Goal: Information Seeking & Learning: Learn about a topic

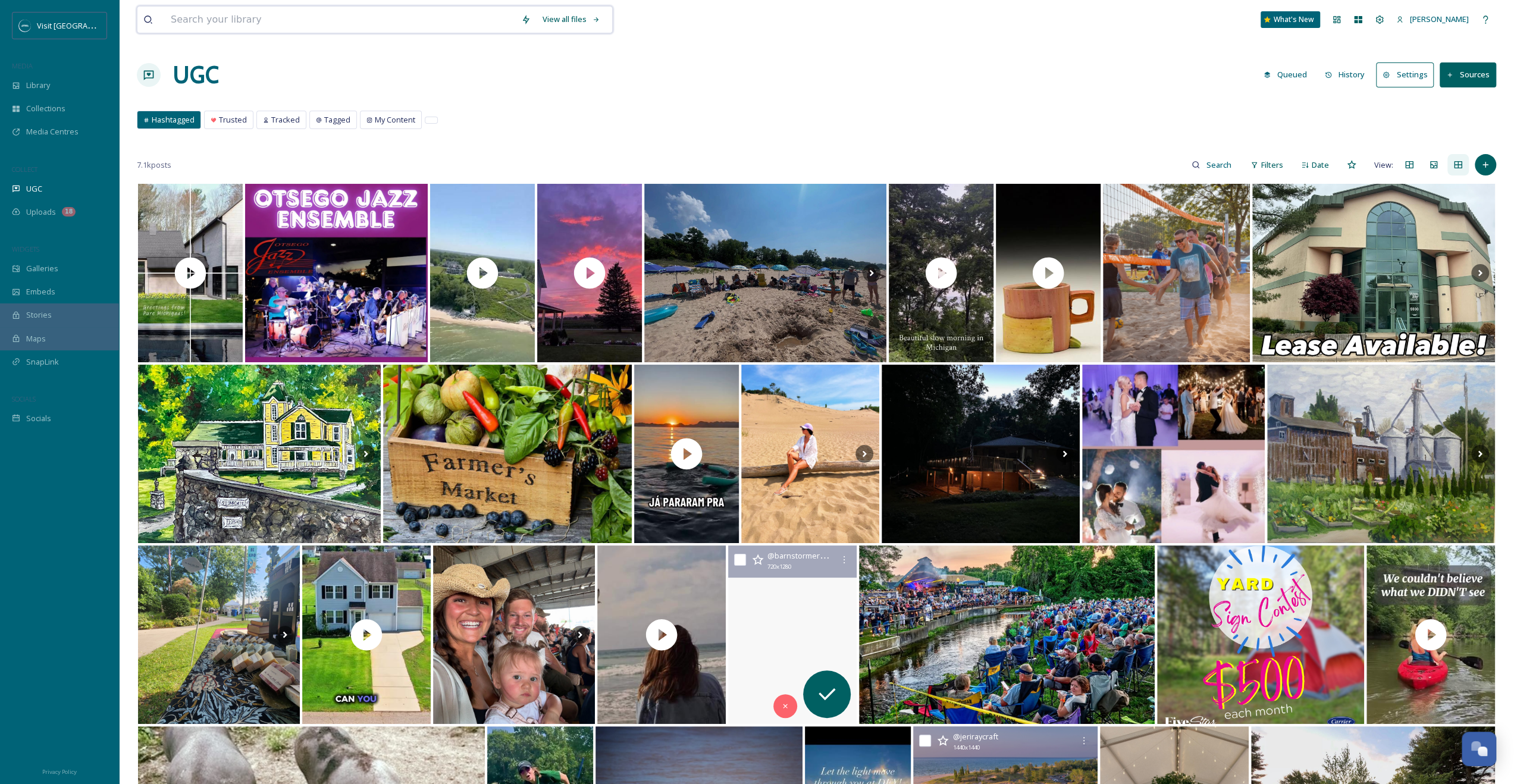
click at [396, 13] on input at bounding box center [340, 19] width 351 height 26
click at [397, 13] on input "dog" at bounding box center [340, 19] width 351 height 26
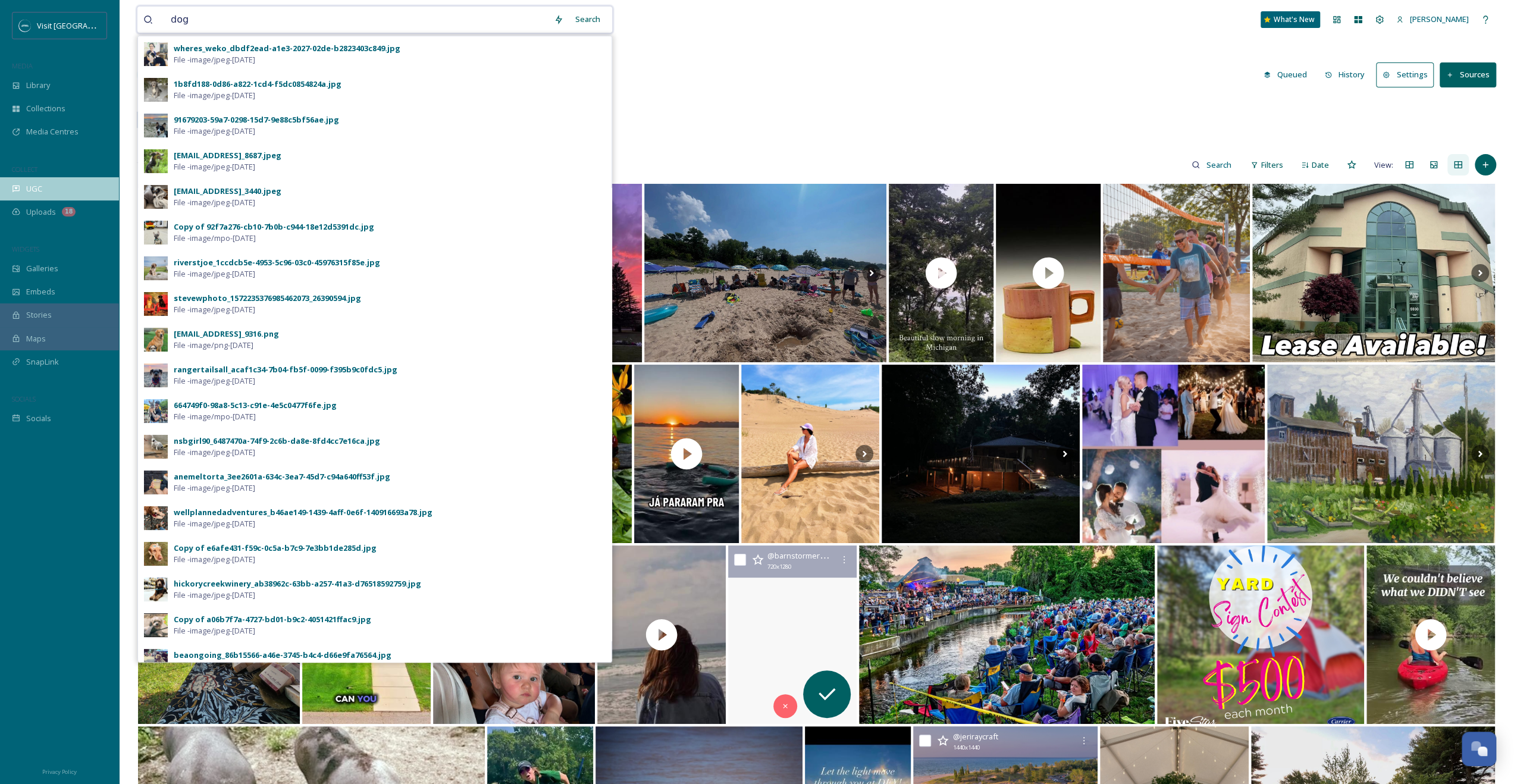
type input "dog"
click at [70, 192] on div "UGC" at bounding box center [59, 189] width 119 height 23
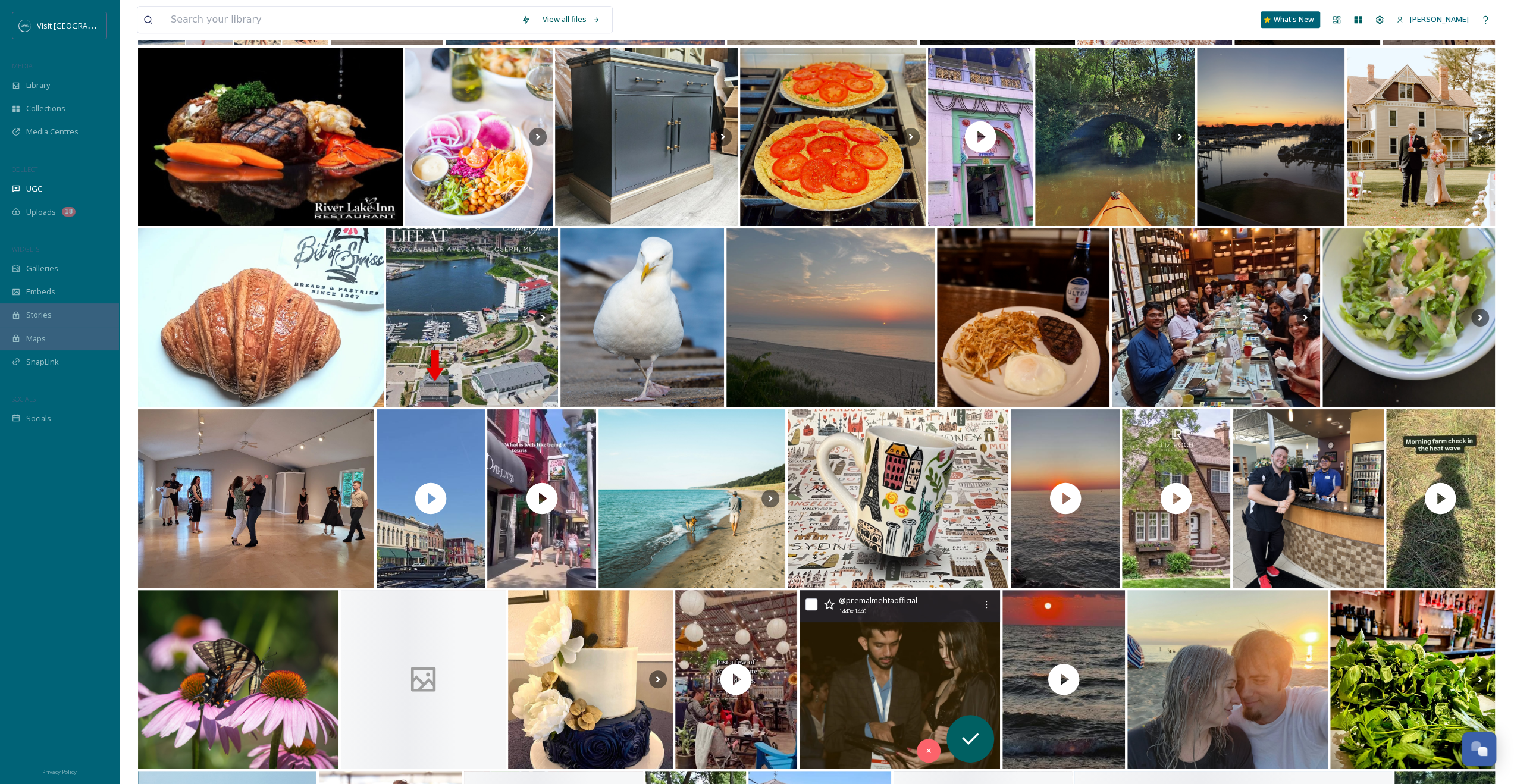
scroll to position [10921, 0]
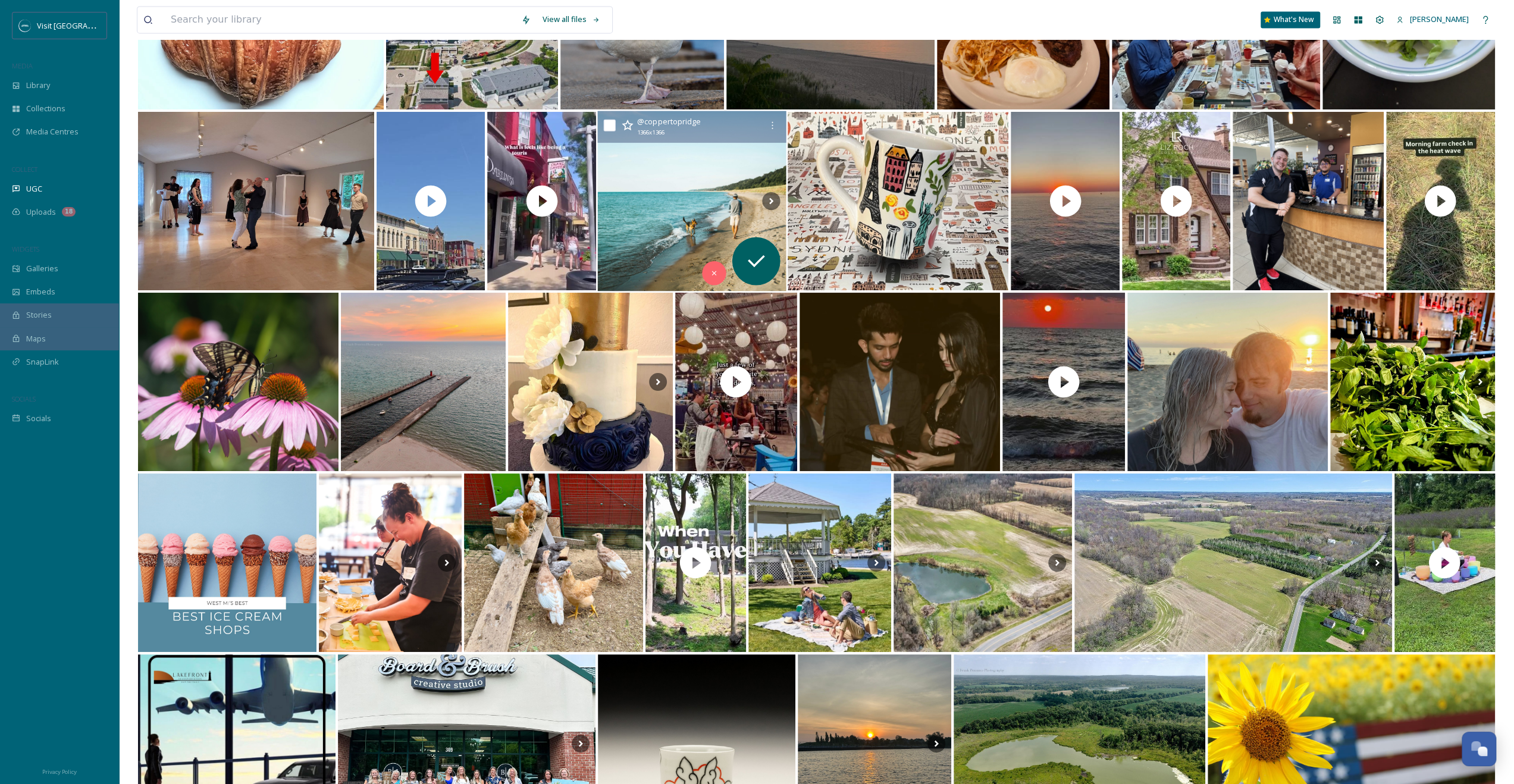
click at [674, 213] on img at bounding box center [691, 201] width 189 height 180
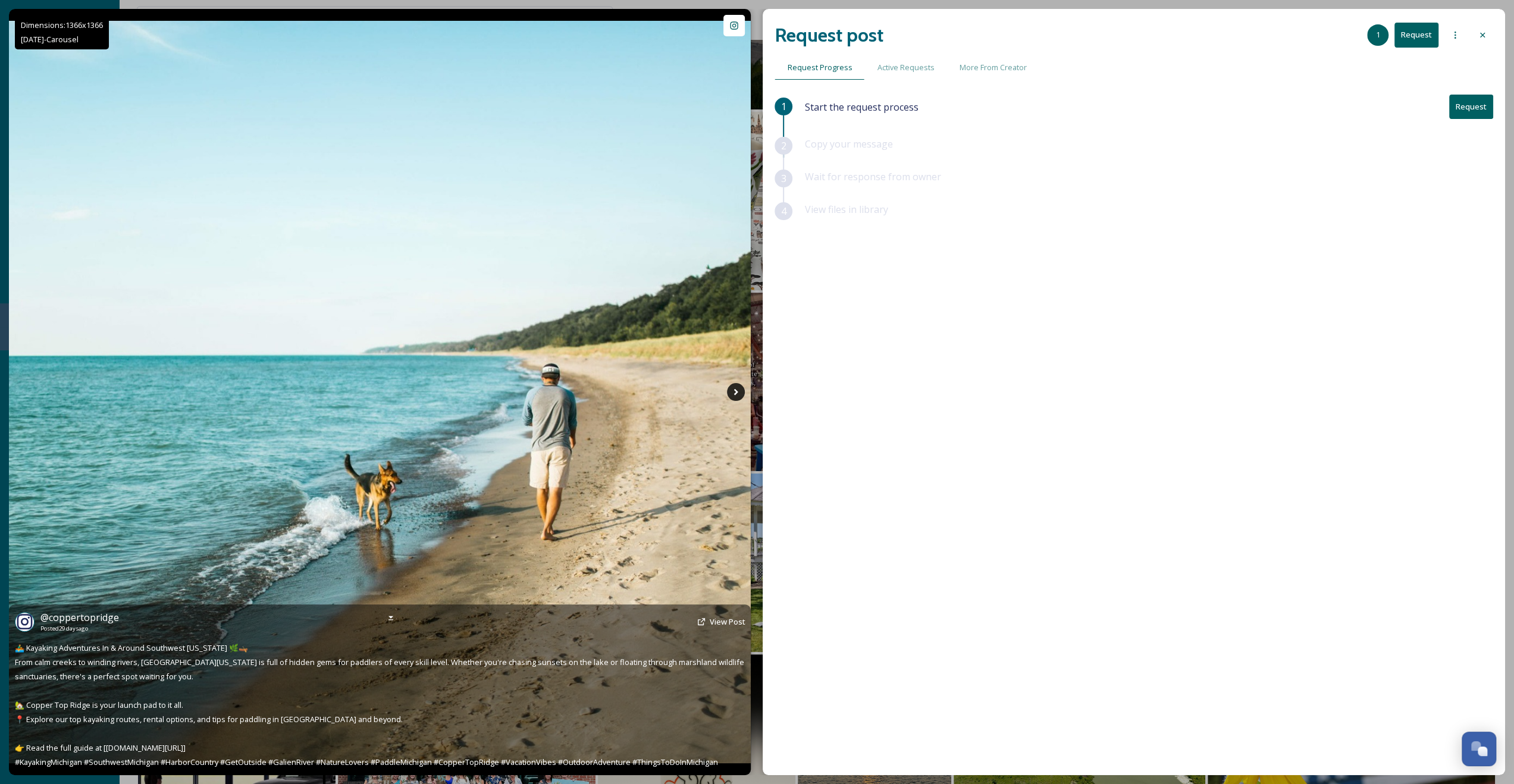
click at [739, 396] on icon at bounding box center [736, 392] width 18 height 18
click at [740, 393] on icon at bounding box center [736, 392] width 18 height 18
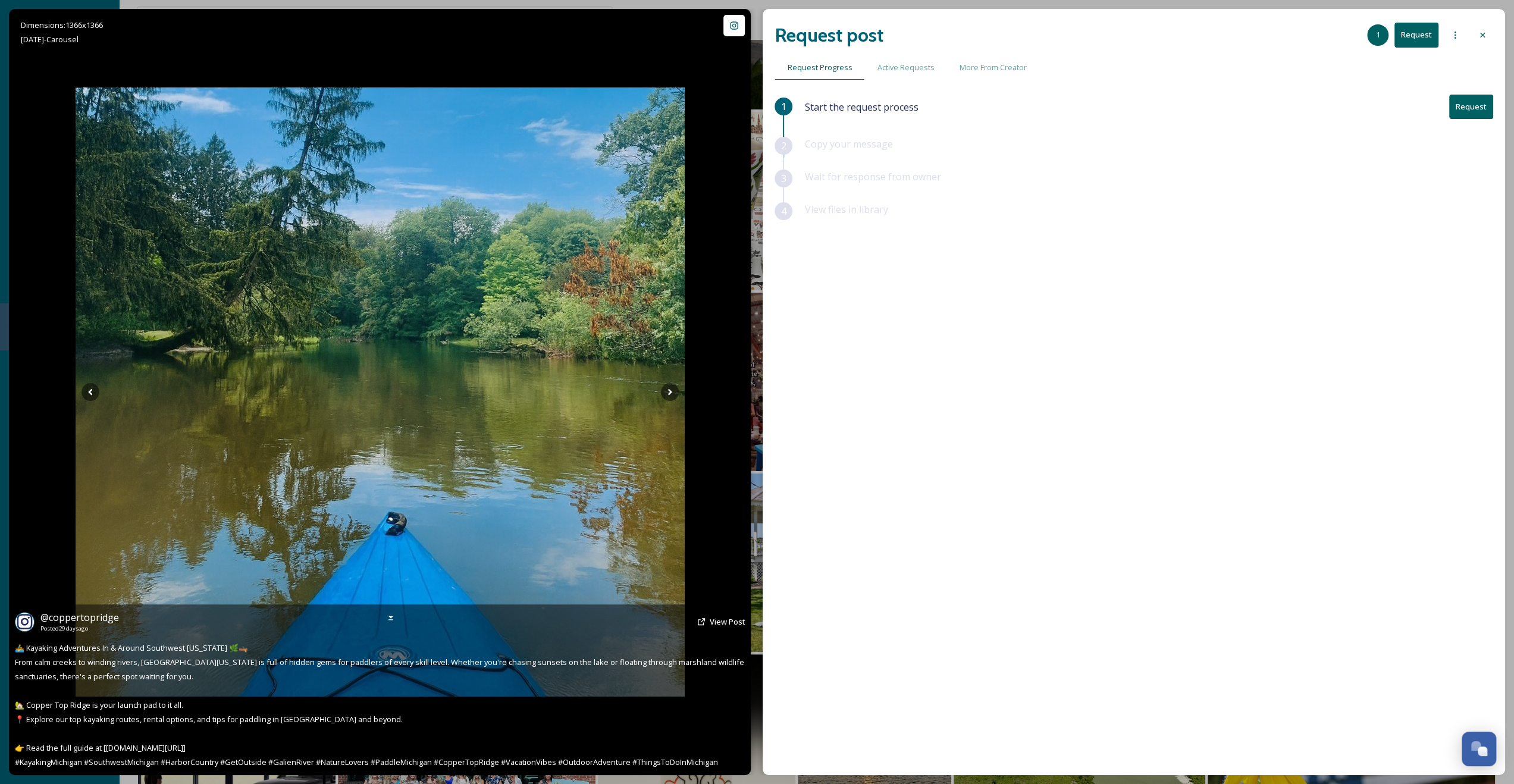
click at [738, 392] on div "Dimensions: 1366 x [DATE] - Carousel @ coppertopridge Posted [DATE] View Post 🚣…" at bounding box center [380, 392] width 742 height 766
click at [652, 396] on img at bounding box center [381, 392] width 609 height 609
click at [667, 392] on icon at bounding box center [670, 392] width 18 height 18
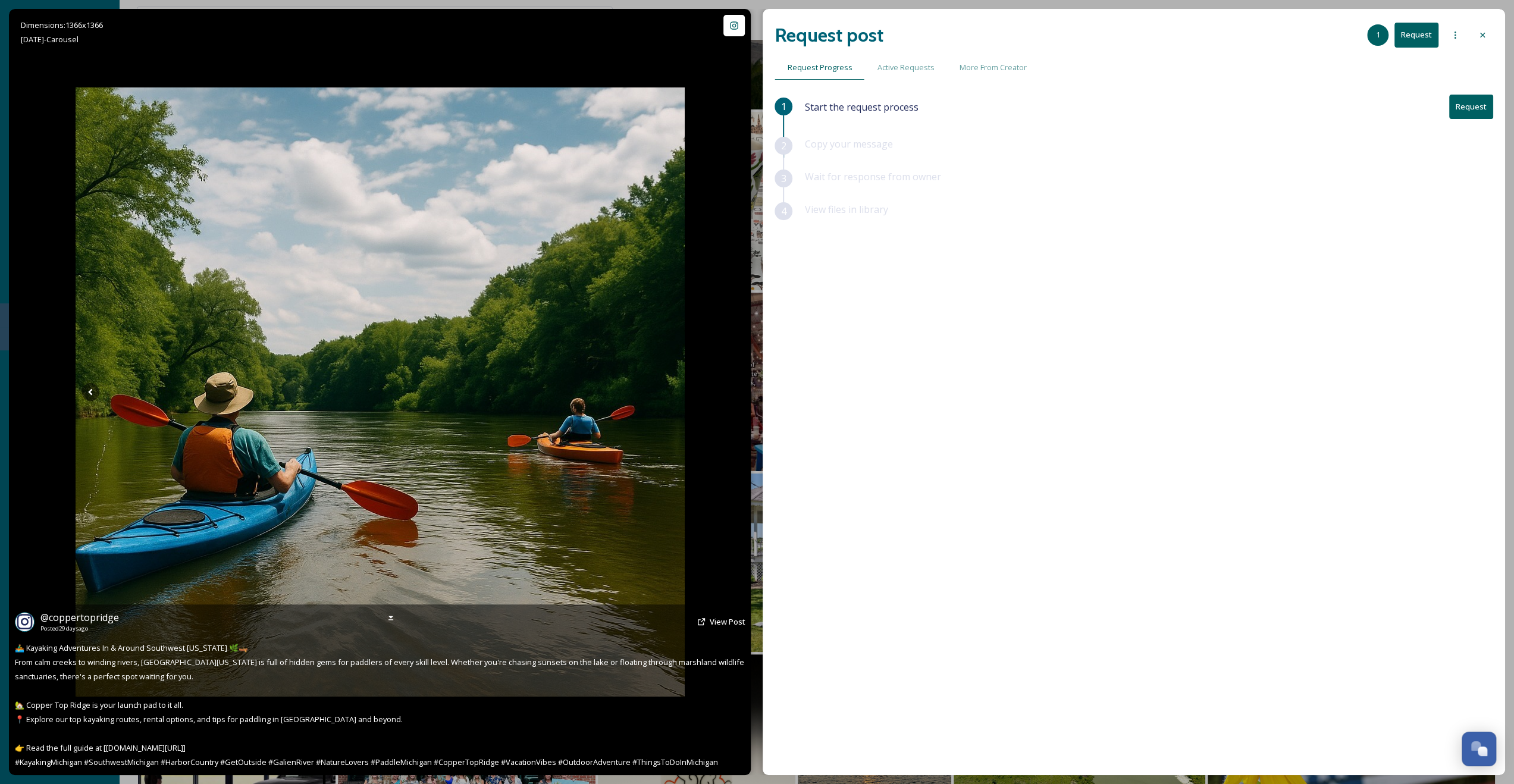
click at [674, 381] on img at bounding box center [381, 392] width 609 height 609
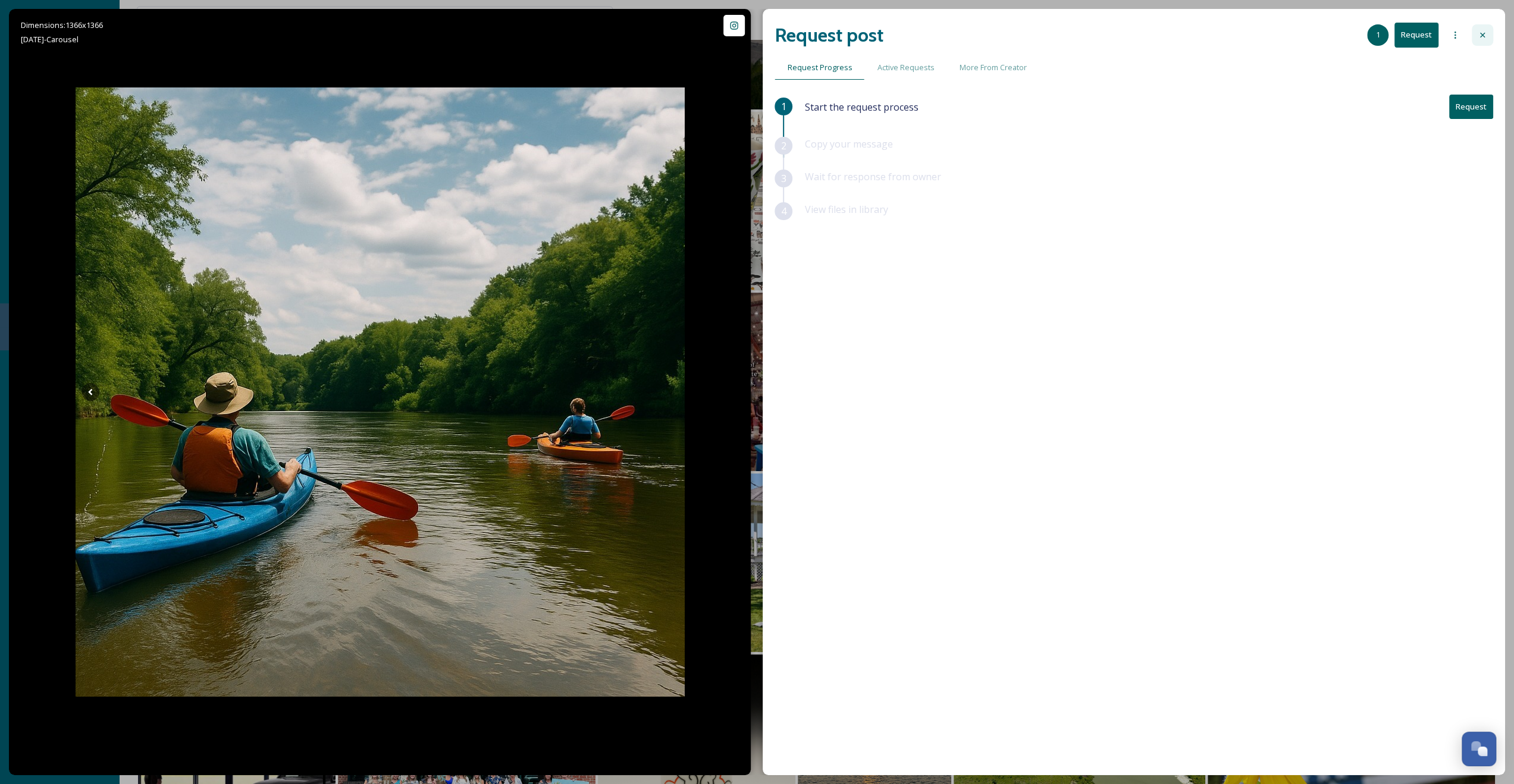
click at [1479, 31] on icon at bounding box center [1483, 35] width 10 height 10
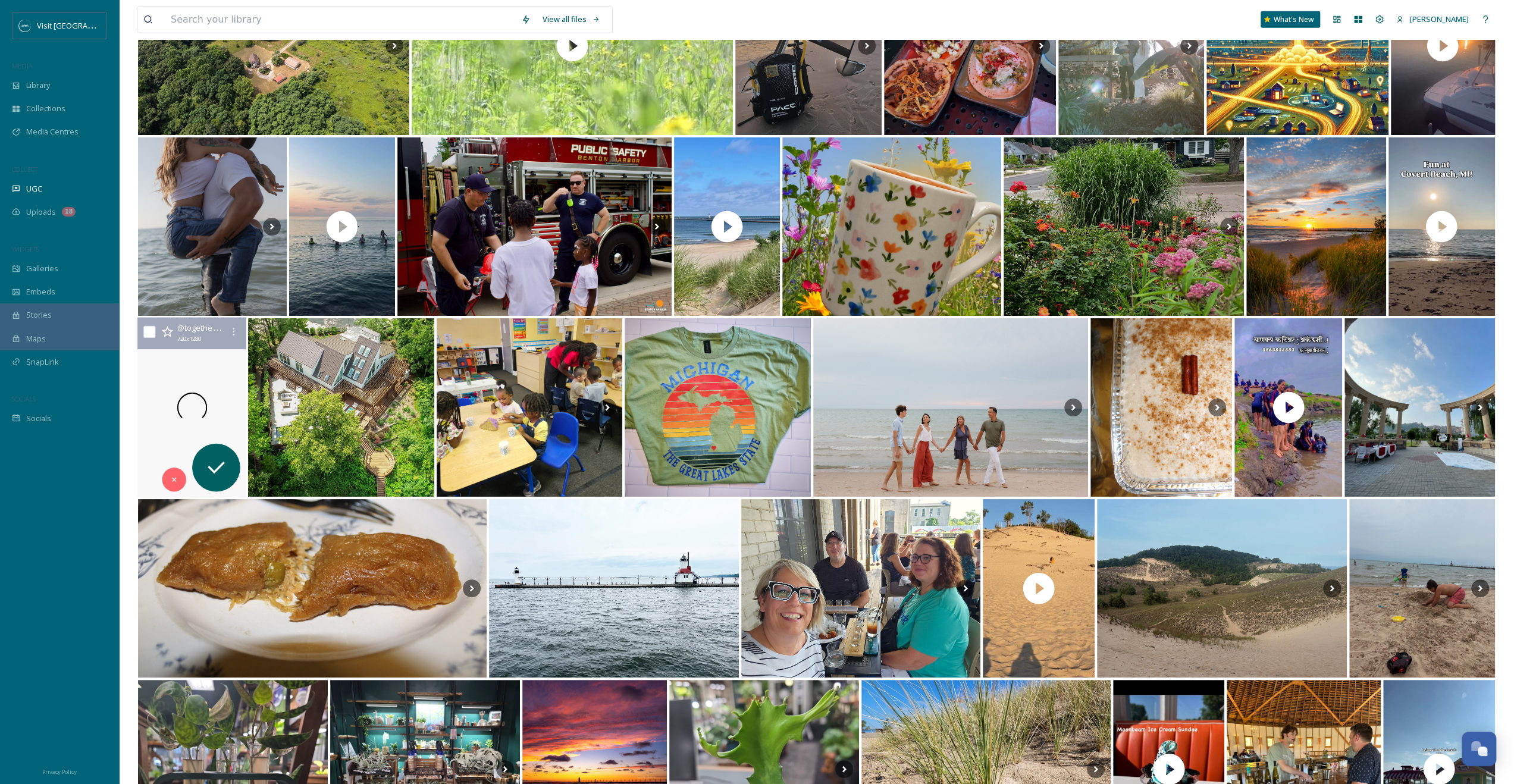
scroll to position [12111, 0]
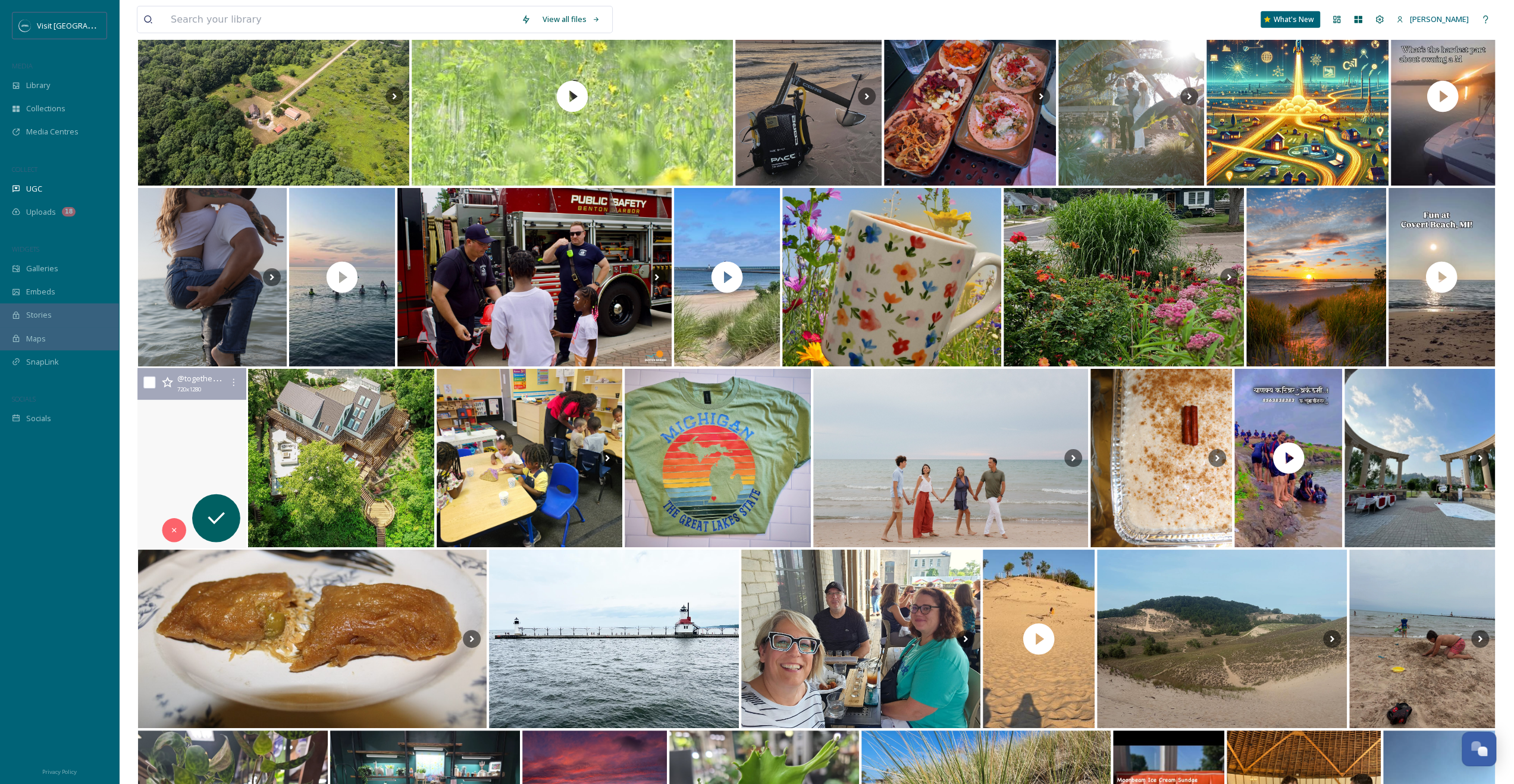
click at [216, 424] on video "Beautiful Weko Beach on Lake Michigan in Bridgman. We had the best family vacat…" at bounding box center [192, 458] width 109 height 180
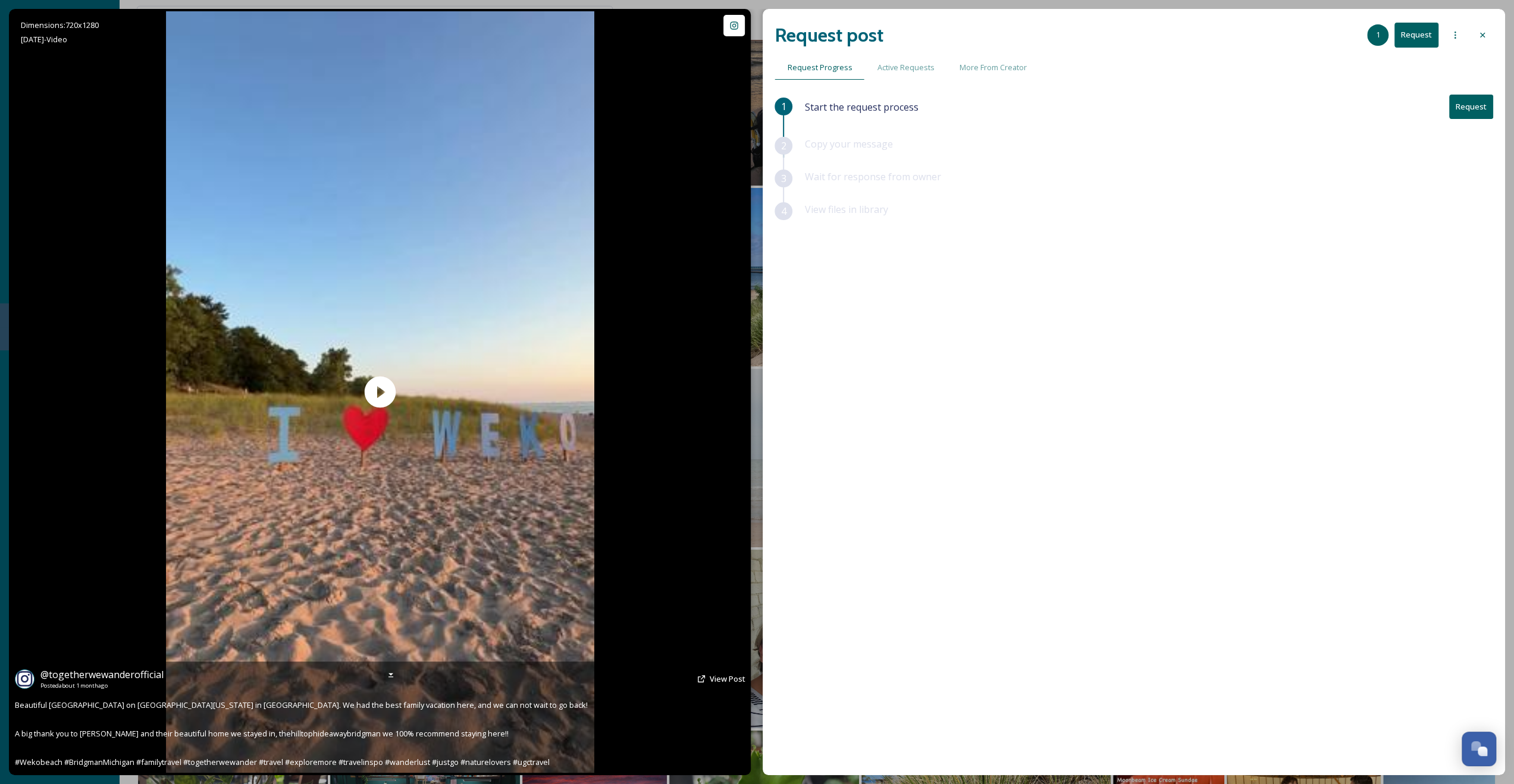
click at [97, 687] on span "Posted about [DATE]" at bounding box center [102, 686] width 123 height 8
click at [720, 675] on span "View Post" at bounding box center [726, 678] width 35 height 10
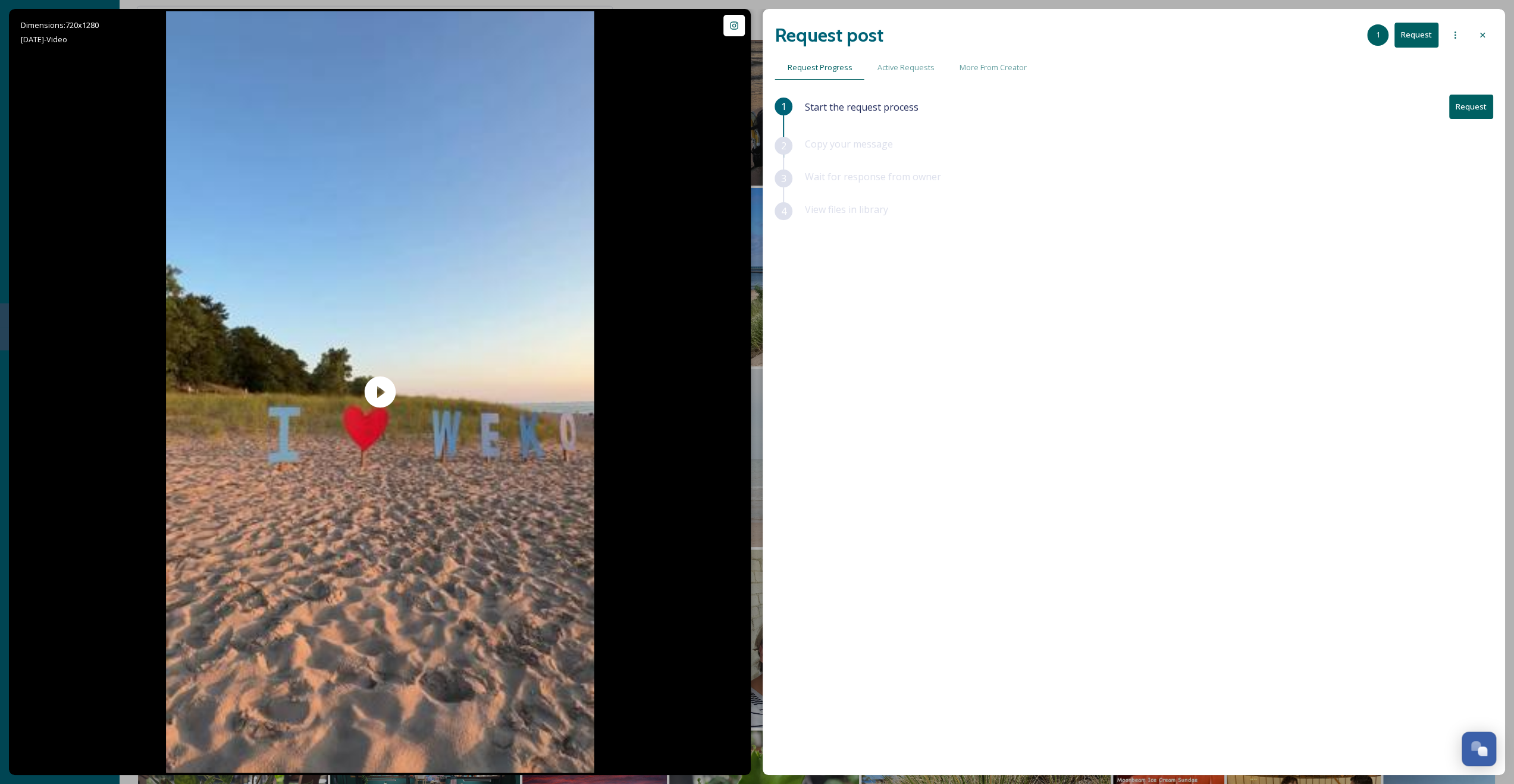
click at [1479, 35] on icon at bounding box center [1483, 35] width 10 height 10
click at [1481, 35] on div "View all files What's New [PERSON_NAME]" at bounding box center [817, 19] width 1360 height 39
